Goal: Information Seeking & Learning: Check status

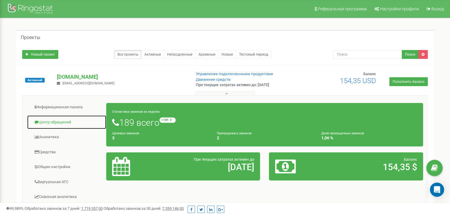
click at [66, 123] on link "Центр обращений" at bounding box center [67, 122] width 80 height 15
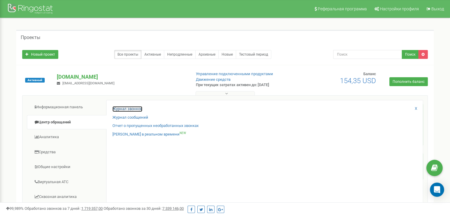
click at [133, 108] on link "Журнал звонков" at bounding box center [128, 109] width 30 height 6
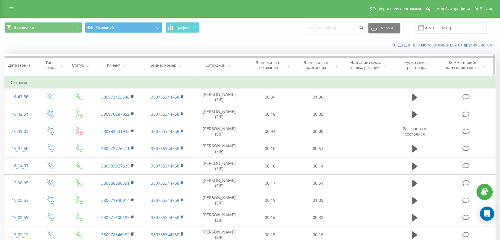
click at [230, 65] on icon at bounding box center [229, 65] width 5 height 3
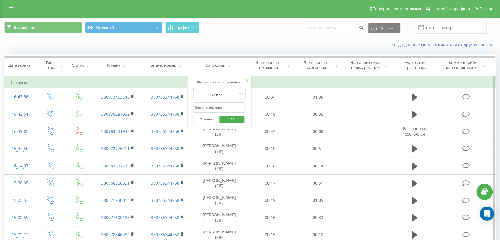
click at [232, 93] on div at bounding box center [216, 94] width 42 height 6
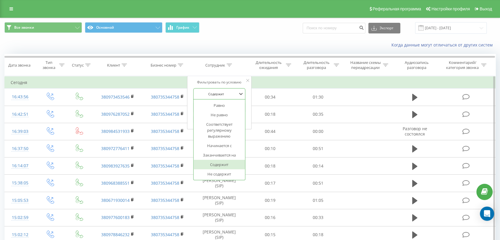
drag, startPoint x: 227, startPoint y: 164, endPoint x: 235, endPoint y: 115, distance: 49.2
click at [227, 164] on div "Содержит" at bounding box center [220, 164] width 52 height 9
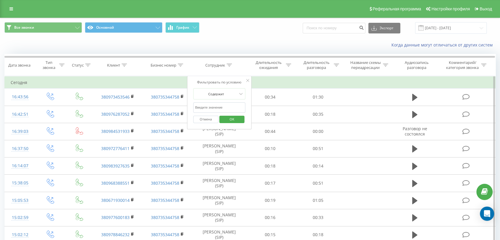
click at [229, 109] on input "text" at bounding box center [219, 107] width 52 height 10
type input "[PERSON_NAME]"
click at [235, 120] on span "OK" at bounding box center [232, 119] width 17 height 9
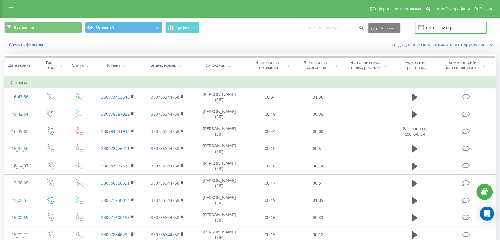
click at [479, 27] on input "[DATE] - [DATE]" at bounding box center [451, 28] width 72 height 12
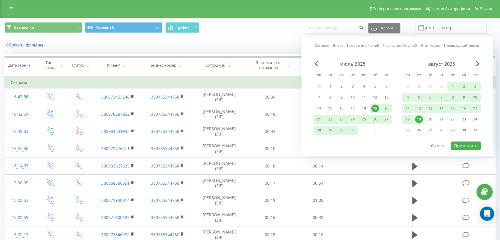
click at [419, 119] on div "19" at bounding box center [419, 119] width 8 height 8
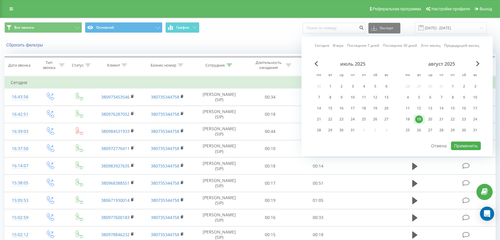
click at [419, 119] on div "19" at bounding box center [419, 119] width 8 height 8
click at [471, 145] on button "Применить" at bounding box center [466, 146] width 30 height 9
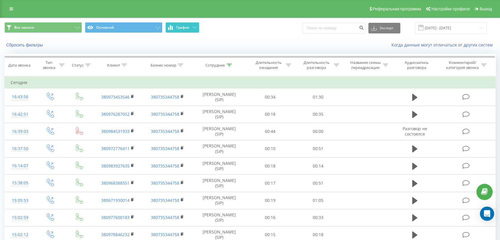
click at [186, 27] on span "График" at bounding box center [183, 27] width 13 height 4
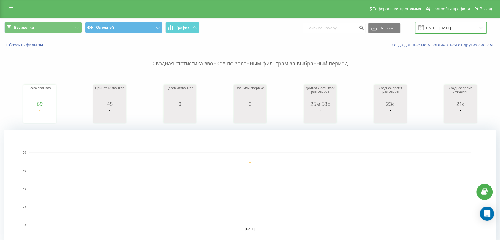
click at [470, 27] on input "19.08.2025 - 19.08.2025" at bounding box center [451, 28] width 72 height 12
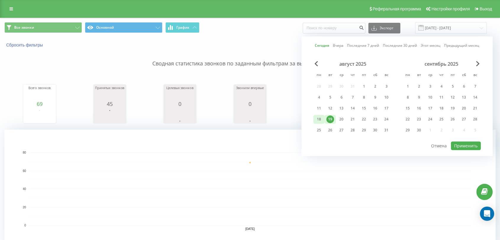
click at [321, 116] on div "18" at bounding box center [319, 119] width 8 height 8
click at [320, 119] on div "18" at bounding box center [319, 119] width 8 height 8
click at [471, 142] on button "Применить" at bounding box center [466, 146] width 30 height 9
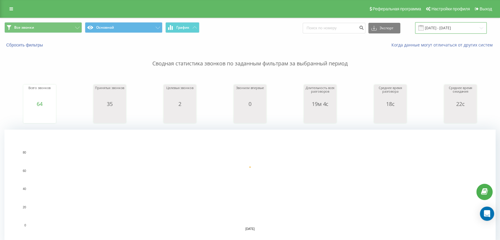
click at [453, 28] on input "18.08.2025 - 18.08.2025" at bounding box center [451, 28] width 72 height 12
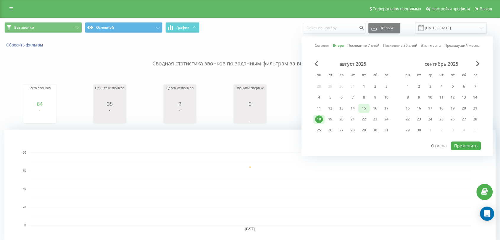
click at [367, 105] on div "15" at bounding box center [364, 109] width 8 height 8
click at [465, 145] on button "Применить" at bounding box center [466, 146] width 30 height 9
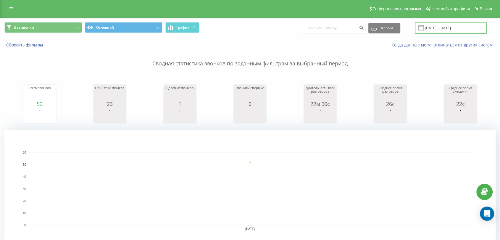
click at [470, 27] on input "15.08.2025 - 15.08.2025" at bounding box center [451, 28] width 72 height 12
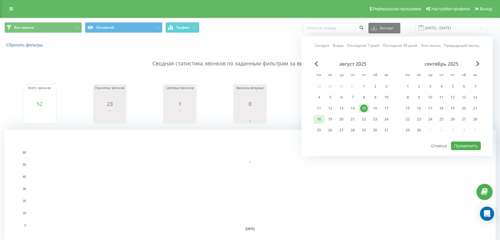
click at [319, 117] on div "18" at bounding box center [319, 119] width 8 height 8
drag, startPoint x: 329, startPoint y: 119, endPoint x: 386, endPoint y: 126, distance: 57.2
click at [331, 119] on div "19" at bounding box center [331, 119] width 8 height 8
click at [320, 118] on div "18" at bounding box center [319, 119] width 8 height 8
click at [328, 118] on div "19" at bounding box center [331, 119] width 8 height 8
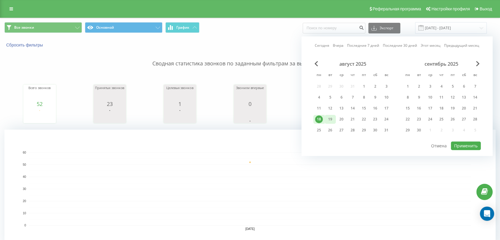
click at [328, 118] on div "19" at bounding box center [331, 119] width 8 height 8
click at [472, 143] on button "Применить" at bounding box center [466, 146] width 30 height 9
type input "19.08.2025 - 19.08.2025"
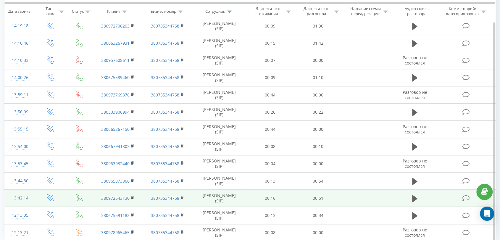
scroll to position [502, 0]
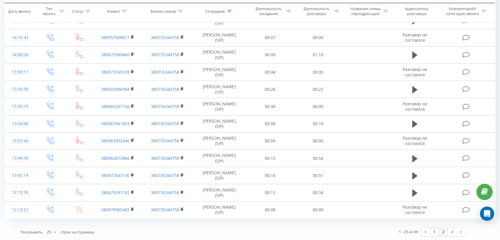
click at [444, 232] on link "2" at bounding box center [443, 232] width 9 height 8
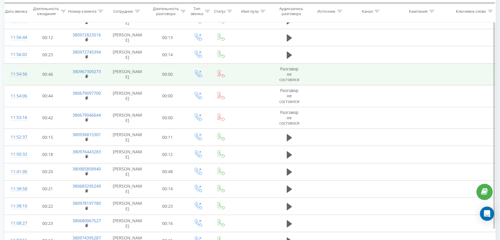
scroll to position [502, 0]
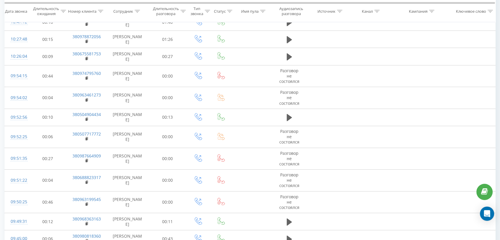
scroll to position [241, 0]
